Goal: Find specific page/section: Find specific page/section

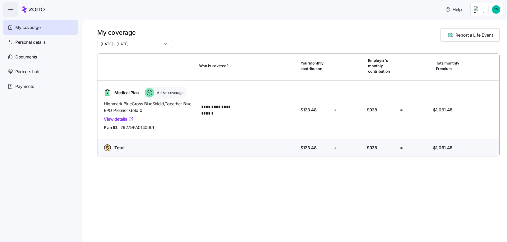
click at [120, 118] on link "View details" at bounding box center [119, 119] width 30 height 7
click at [158, 45] on input "[DATE] - [DATE]" at bounding box center [135, 44] width 76 height 8
click at [159, 44] on div "[DATE] - [DATE]" at bounding box center [135, 44] width 76 height 8
click at [27, 71] on span "Partners hub" at bounding box center [27, 72] width 24 height 7
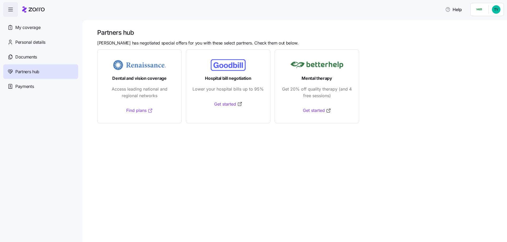
click at [131, 109] on link "Find plans" at bounding box center [139, 110] width 27 height 7
